Goal: Information Seeking & Learning: Learn about a topic

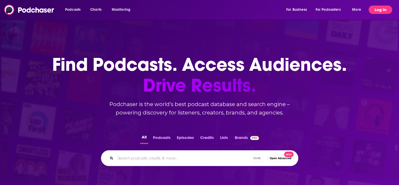
click at [377, 8] on button "Log In" at bounding box center [381, 10] width 24 height 8
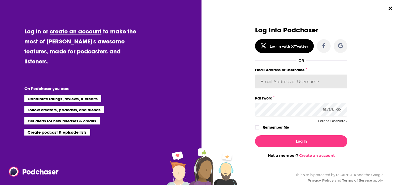
click at [277, 83] on input "Email Address or Username" at bounding box center [301, 81] width 92 height 14
type input "mindy.nelson@axicom.com"
click at [255, 135] on button "Log In" at bounding box center [301, 141] width 92 height 12
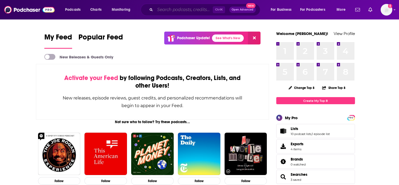
click at [172, 8] on input "Search podcasts, credits, & more..." at bounding box center [184, 10] width 58 height 8
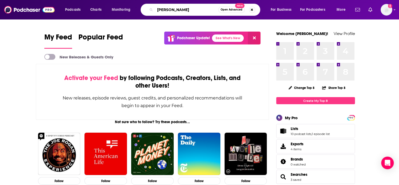
type input "alex heath"
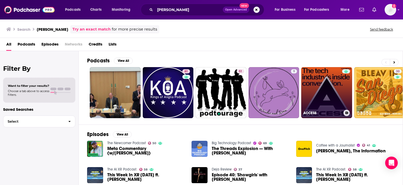
click at [325, 84] on link "ACCESS" at bounding box center [326, 92] width 51 height 51
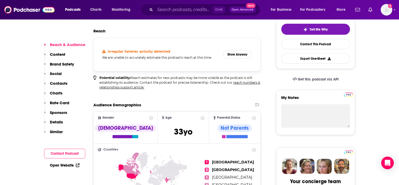
scroll to position [52, 0]
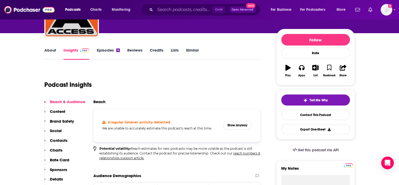
click at [53, 51] on link "About" at bounding box center [50, 54] width 12 height 12
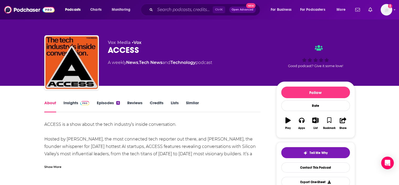
click at [103, 102] on link "Episodes 4" at bounding box center [108, 106] width 23 height 12
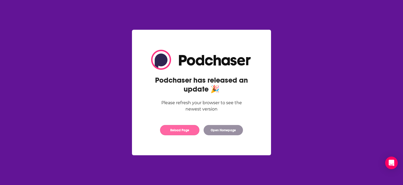
click at [170, 131] on button "Reload Page" at bounding box center [179, 130] width 39 height 10
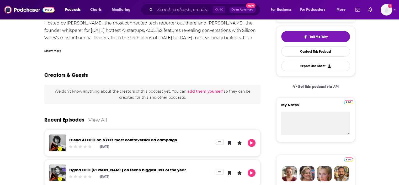
scroll to position [184, 0]
